Goal: Task Accomplishment & Management: Use online tool/utility

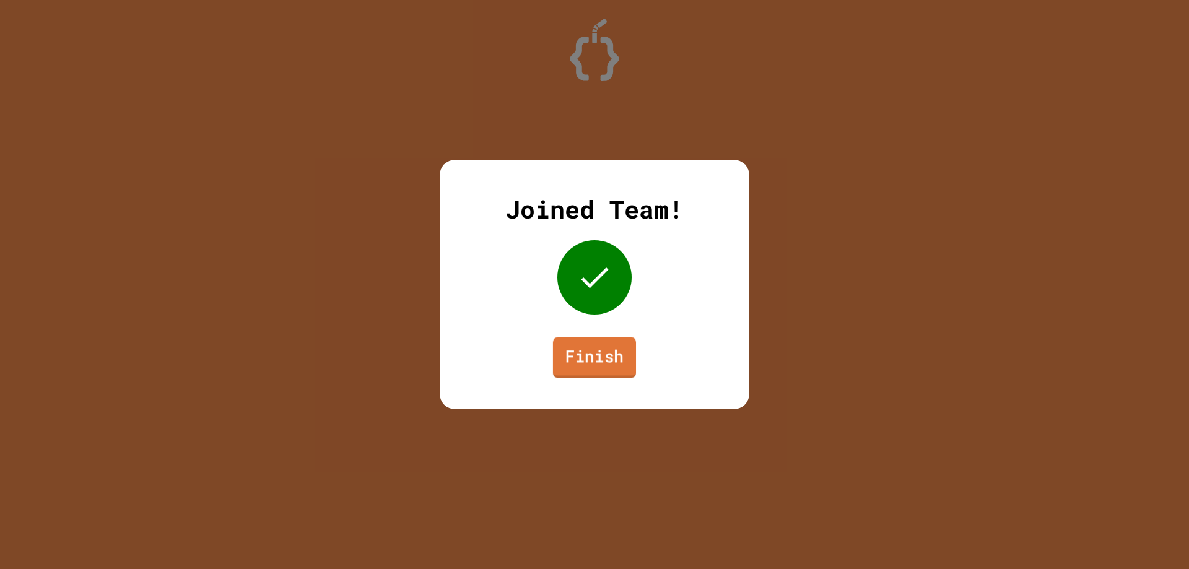
click at [588, 356] on link "Finish" at bounding box center [594, 357] width 83 height 41
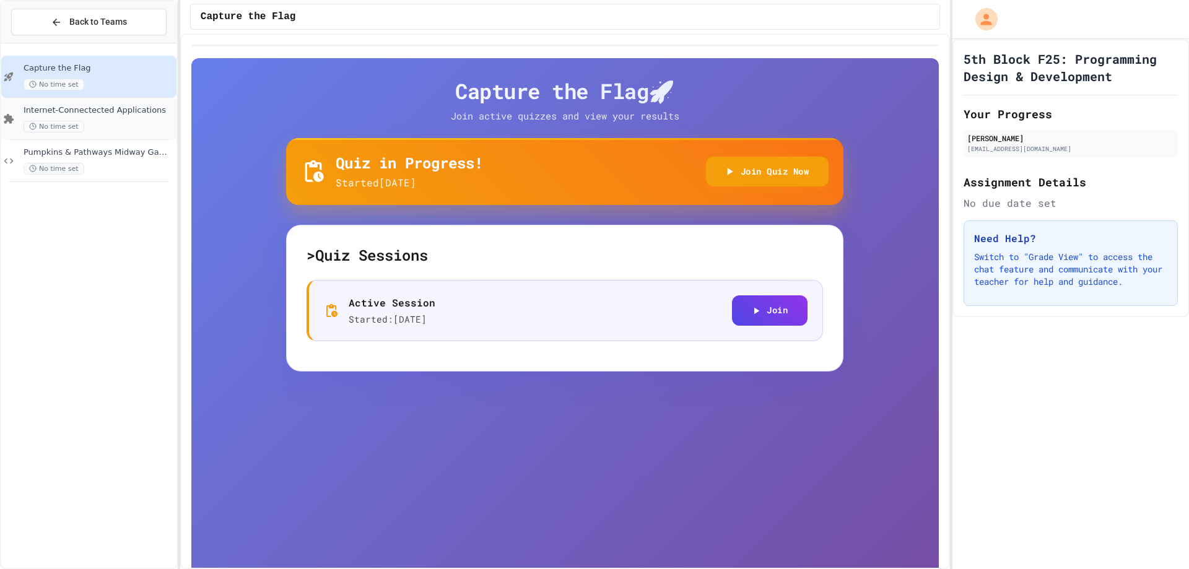
click at [145, 121] on div "No time set" at bounding box center [99, 127] width 150 height 12
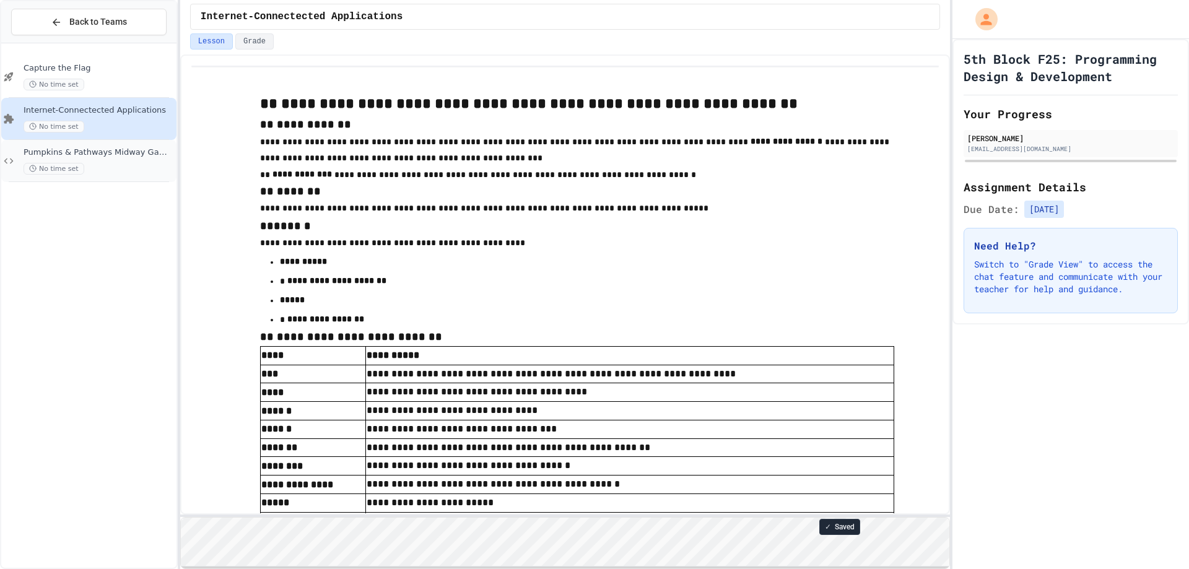
click at [110, 168] on div "No time set" at bounding box center [99, 169] width 150 height 12
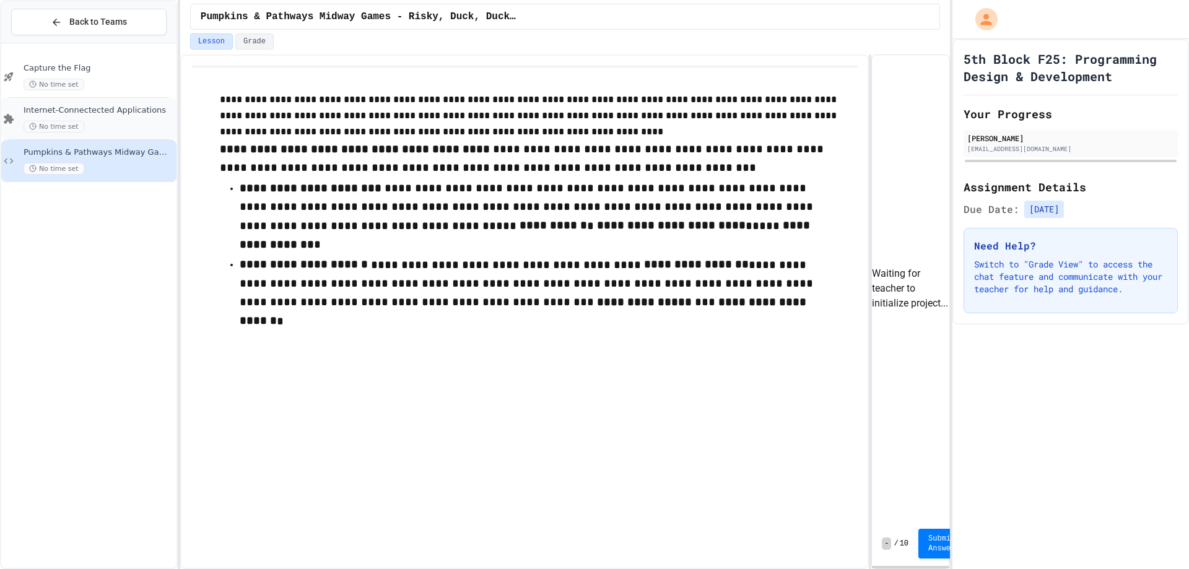
click at [100, 110] on span "Internet-Connectected Applications" at bounding box center [99, 110] width 150 height 11
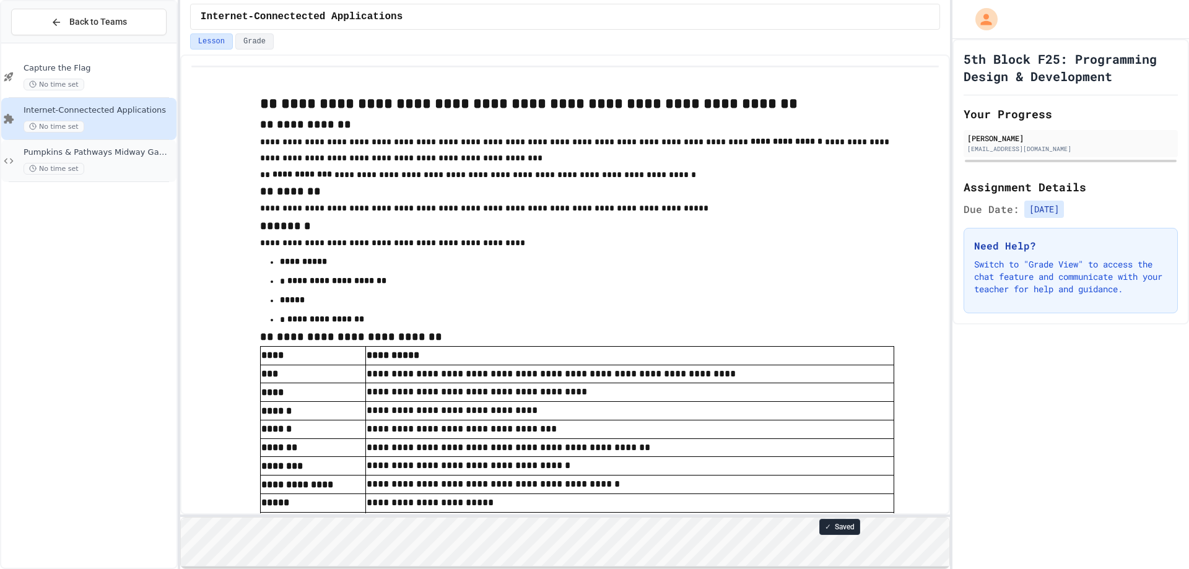
click at [116, 169] on div "No time set" at bounding box center [99, 169] width 150 height 12
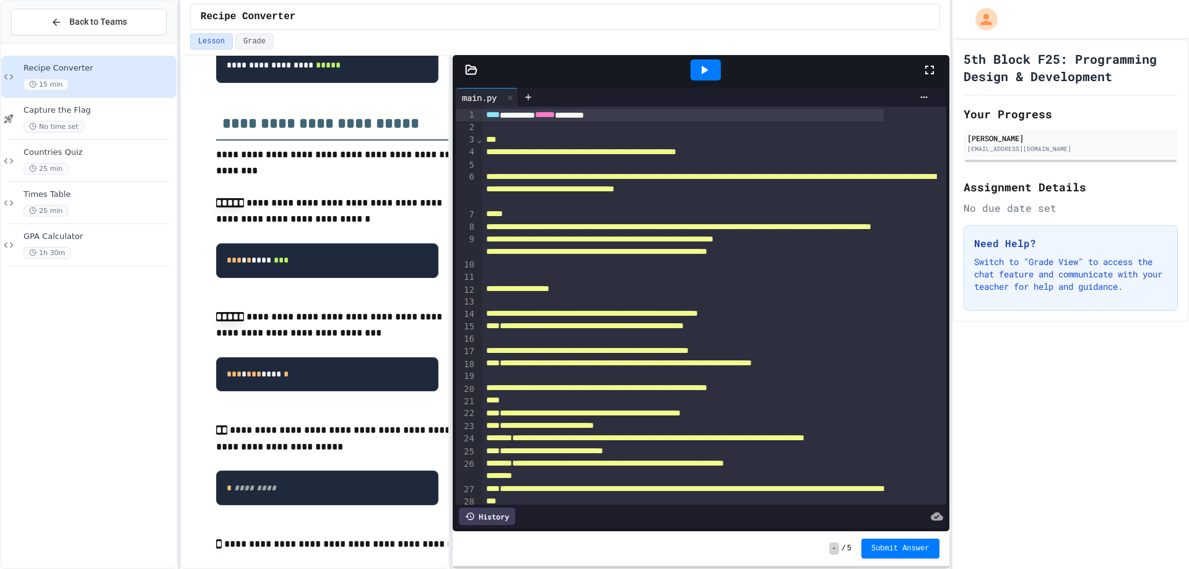
scroll to position [829, 0]
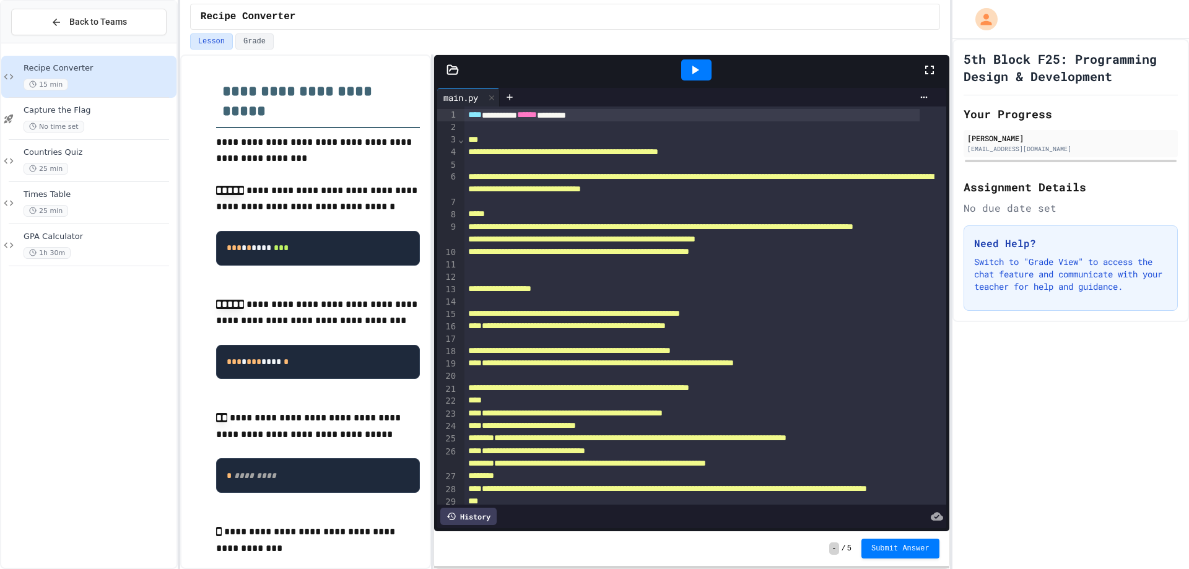
click at [434, 216] on div "**********" at bounding box center [565, 311] width 770 height 515
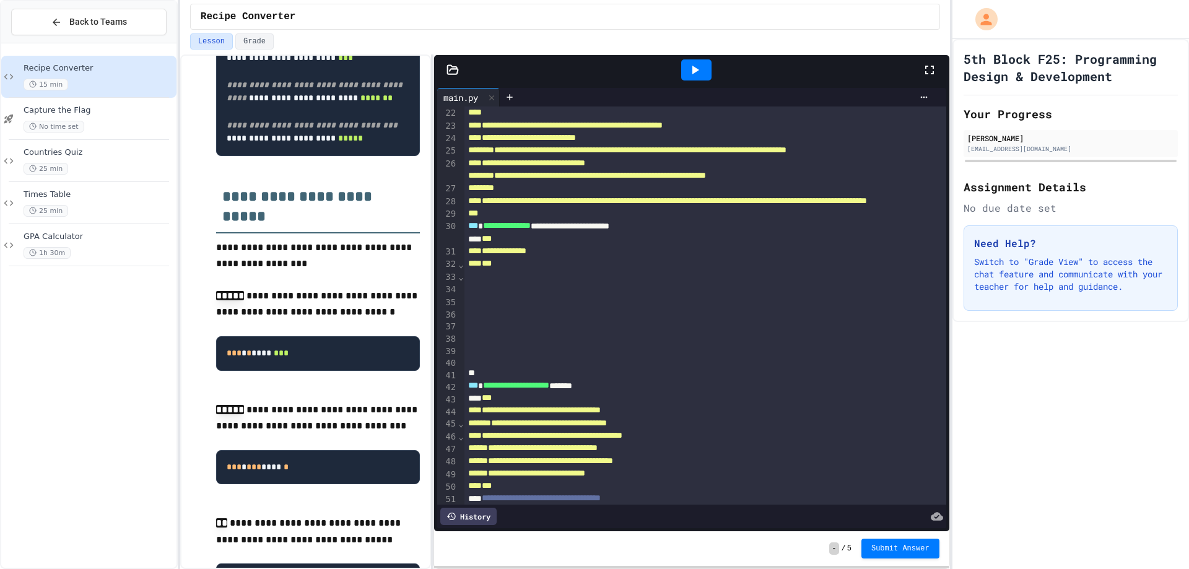
scroll to position [310, 0]
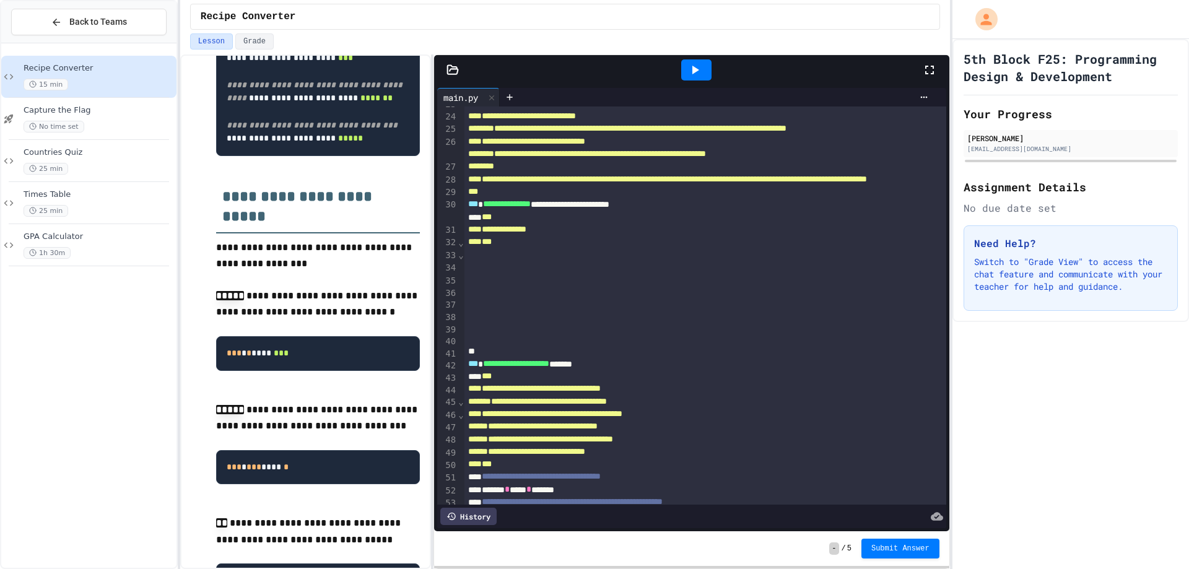
click at [558, 297] on div at bounding box center [705, 291] width 482 height 12
click at [557, 248] on div "***" at bounding box center [705, 242] width 482 height 12
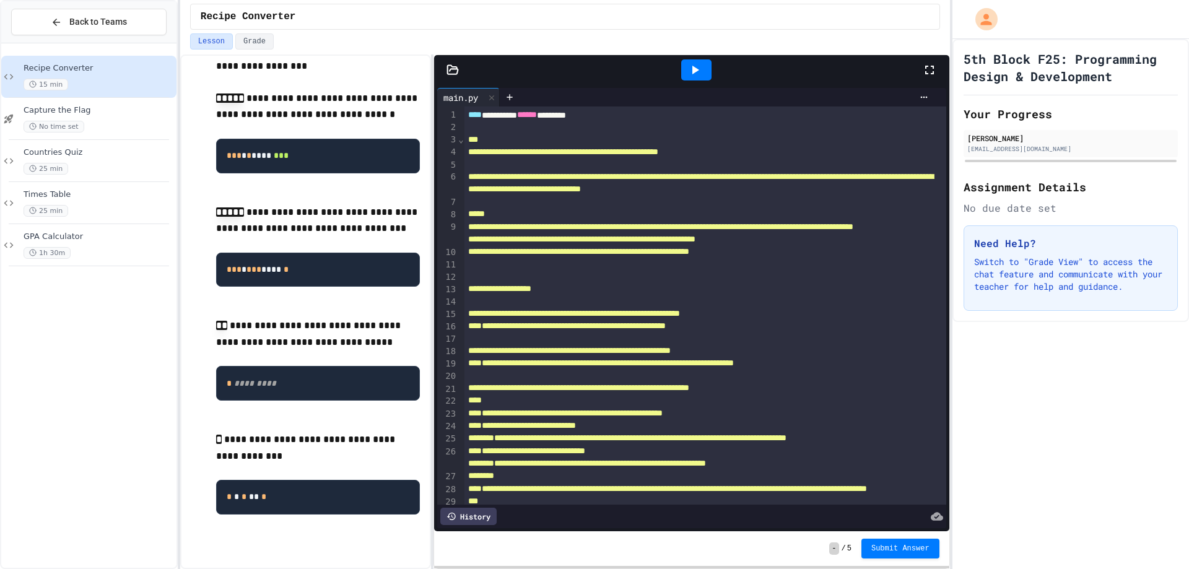
scroll to position [971, 0]
click at [692, 65] on icon at bounding box center [694, 70] width 15 height 15
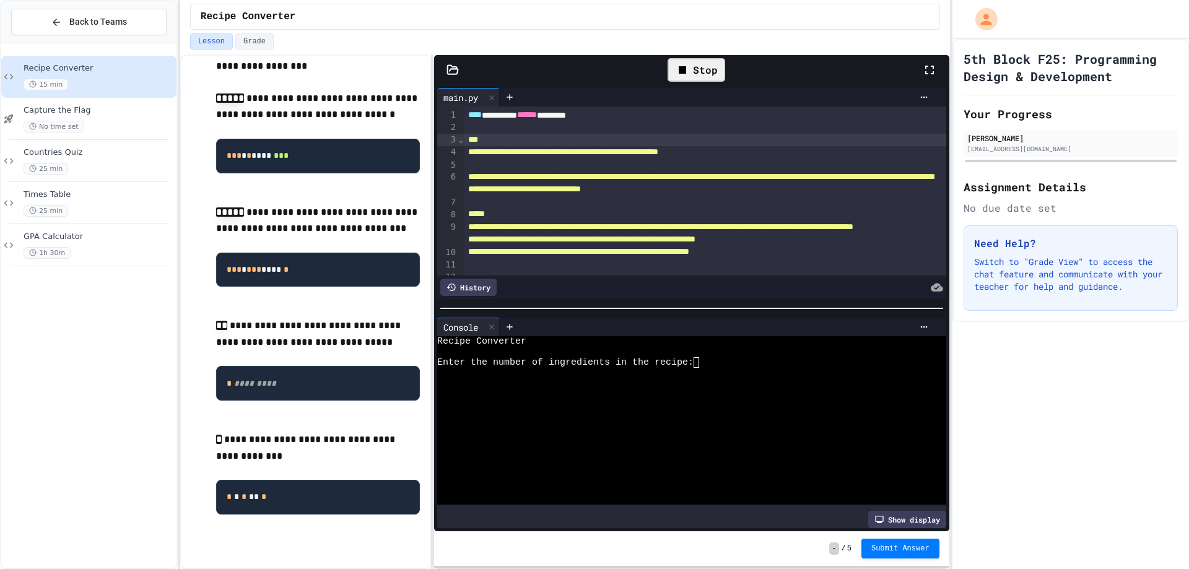
click at [615, 143] on div "***" at bounding box center [705, 140] width 482 height 12
click at [614, 131] on div at bounding box center [705, 127] width 482 height 12
click at [963, 341] on div "5th Block F25: Programming Design & Development Your Progress [PERSON_NAME] [EM…" at bounding box center [1070, 304] width 237 height 530
click at [921, 545] on span "Submit Answer" at bounding box center [900, 547] width 58 height 10
